Goal: Navigation & Orientation: Find specific page/section

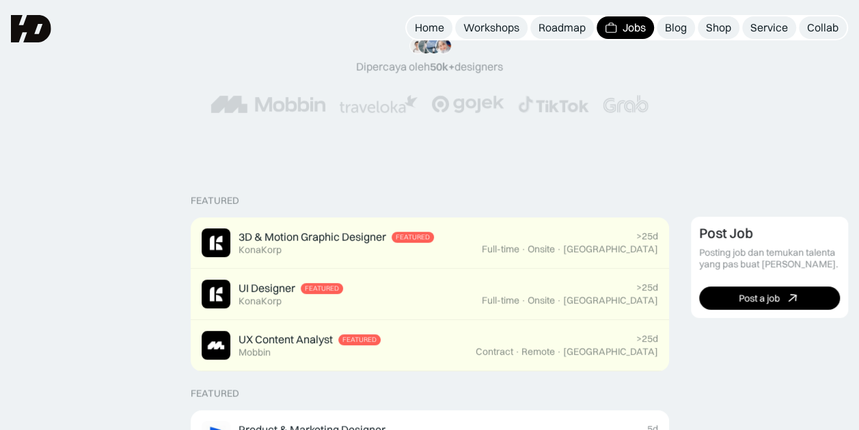
scroll to position [99, 0]
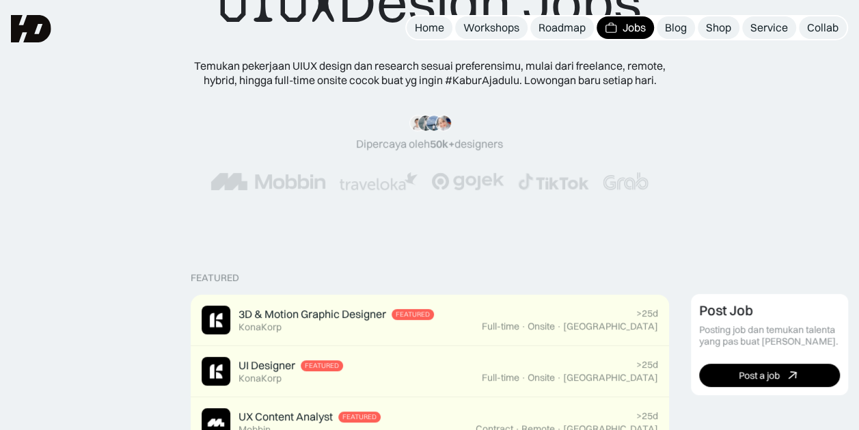
click at [268, 211] on div "“Siang tim HD, mau ngasih kabar kalo mulai minggu depan udah landing my first j…" at bounding box center [429, 152] width 749 height 130
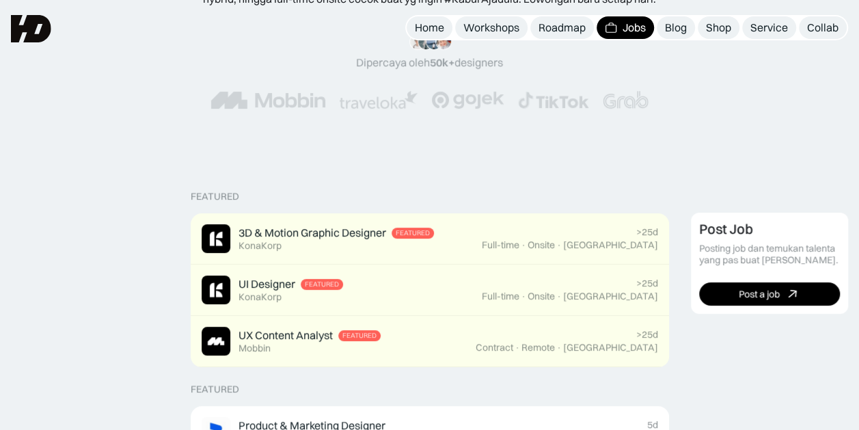
scroll to position [342, 0]
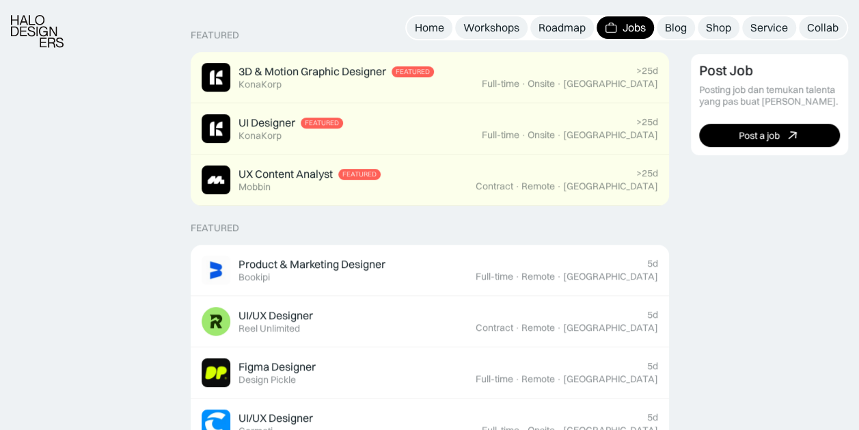
click at [33, 32] on img at bounding box center [37, 31] width 53 height 33
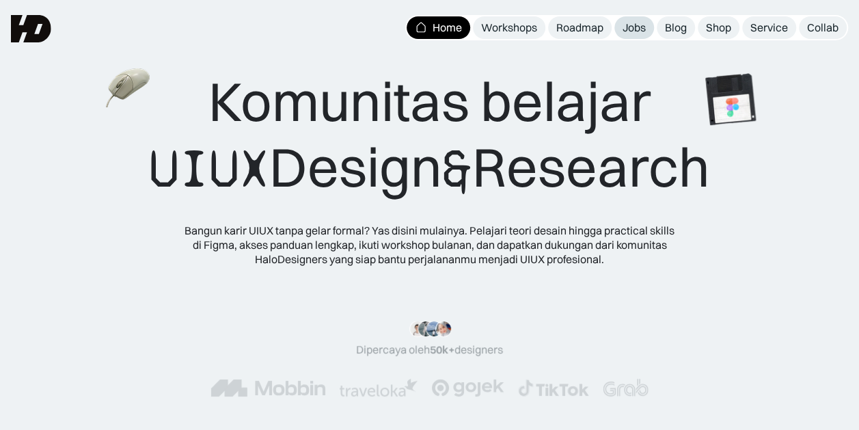
click at [624, 26] on div "Jobs" at bounding box center [633, 27] width 23 height 14
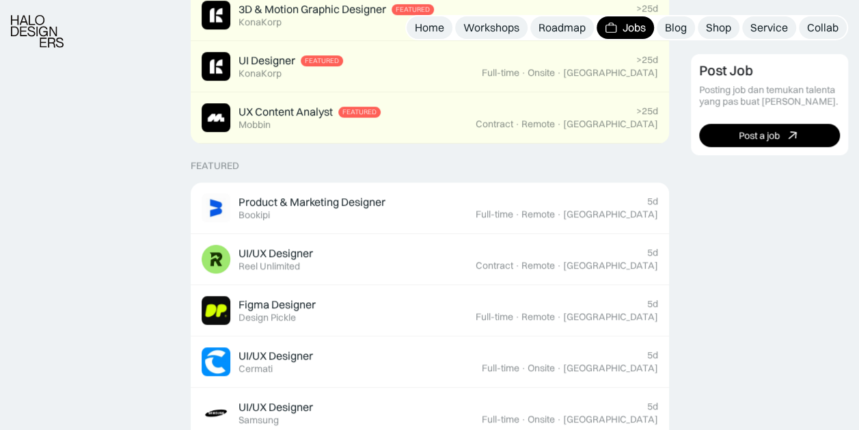
scroll to position [478, 0]
